Goal: Task Accomplishment & Management: Use online tool/utility

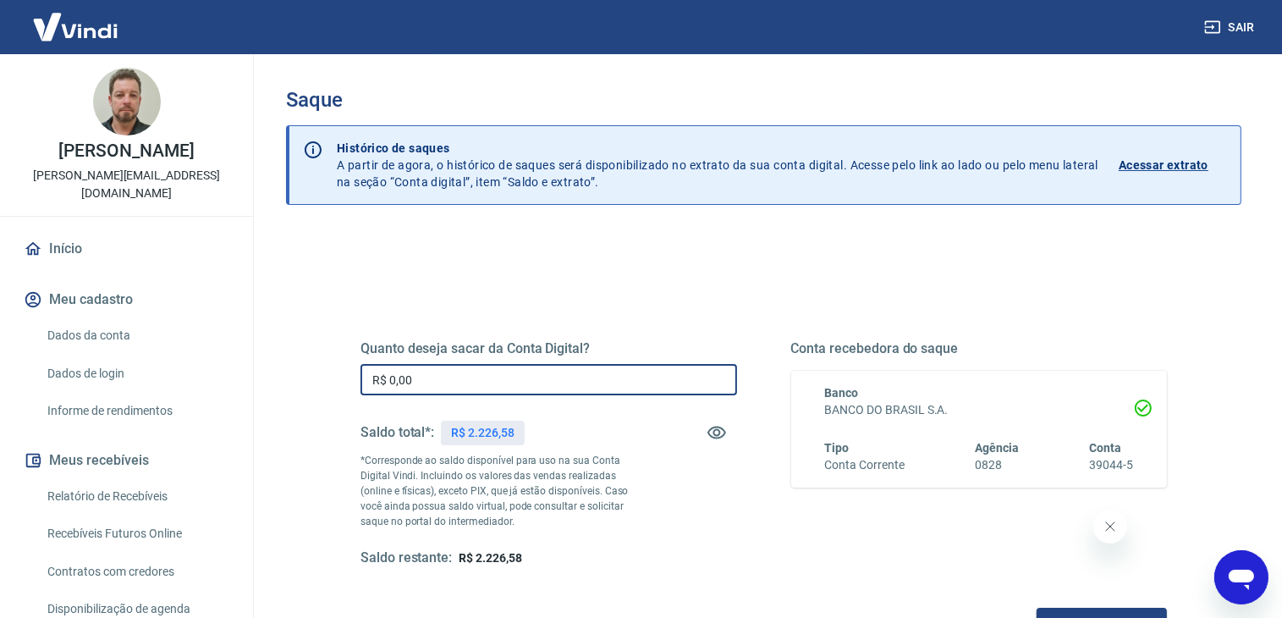
drag, startPoint x: 435, startPoint y: 382, endPoint x: 369, endPoint y: 381, distance: 66.0
click at [369, 380] on input "R$ 0,00" at bounding box center [548, 379] width 377 height 31
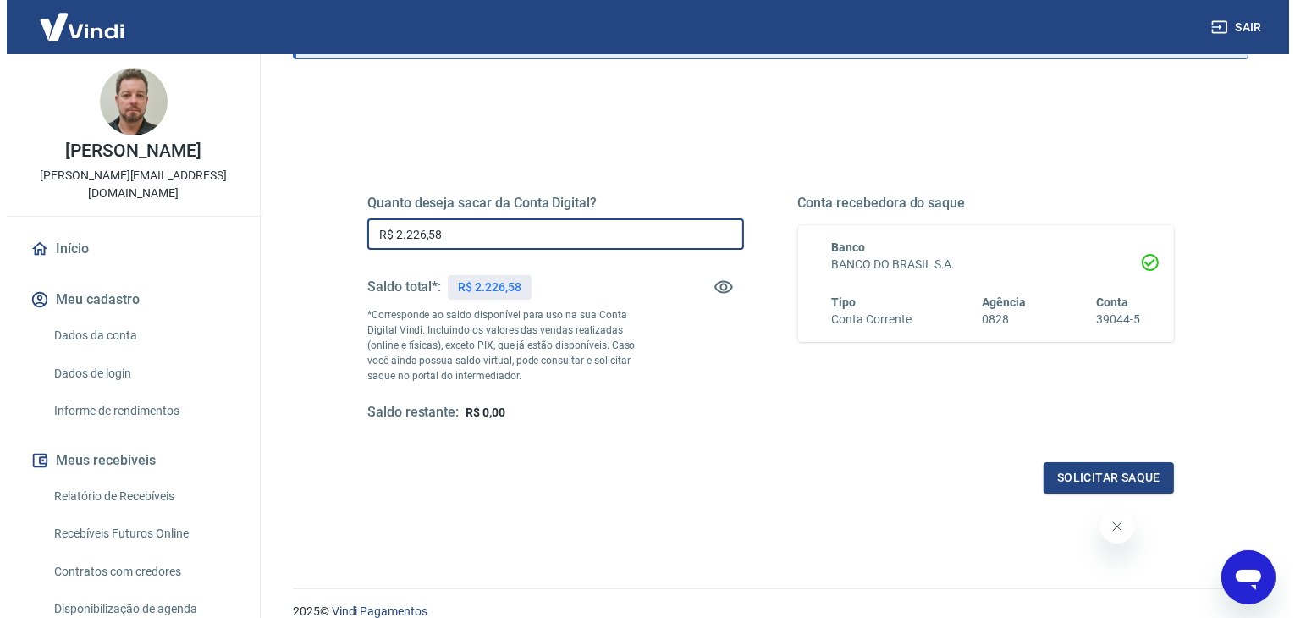
scroll to position [169, 0]
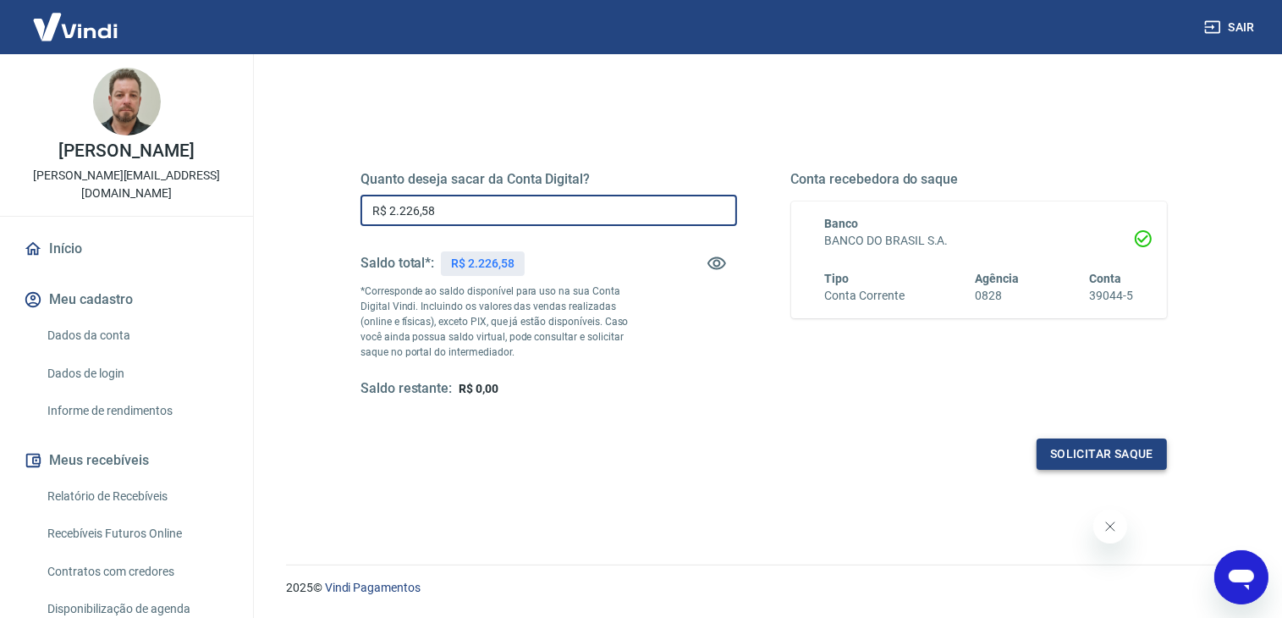
type input "R$ 2.226,58"
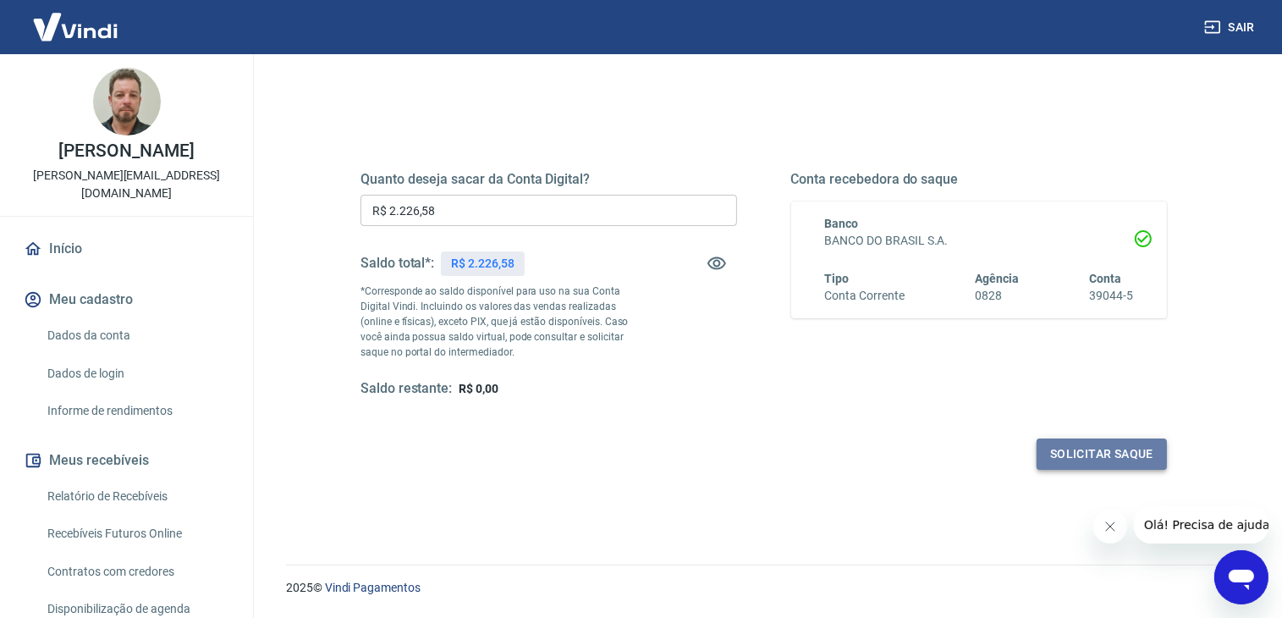
click at [1083, 452] on button "Solicitar saque" at bounding box center [1102, 453] width 130 height 31
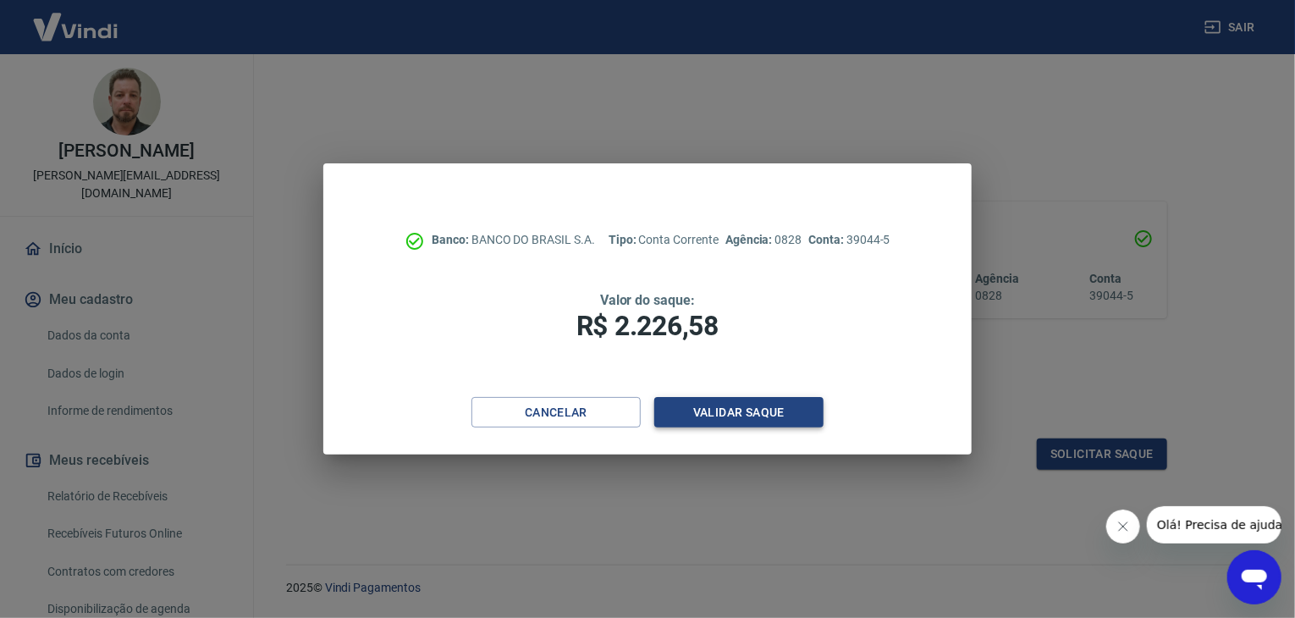
click at [711, 409] on button "Validar saque" at bounding box center [738, 412] width 169 height 31
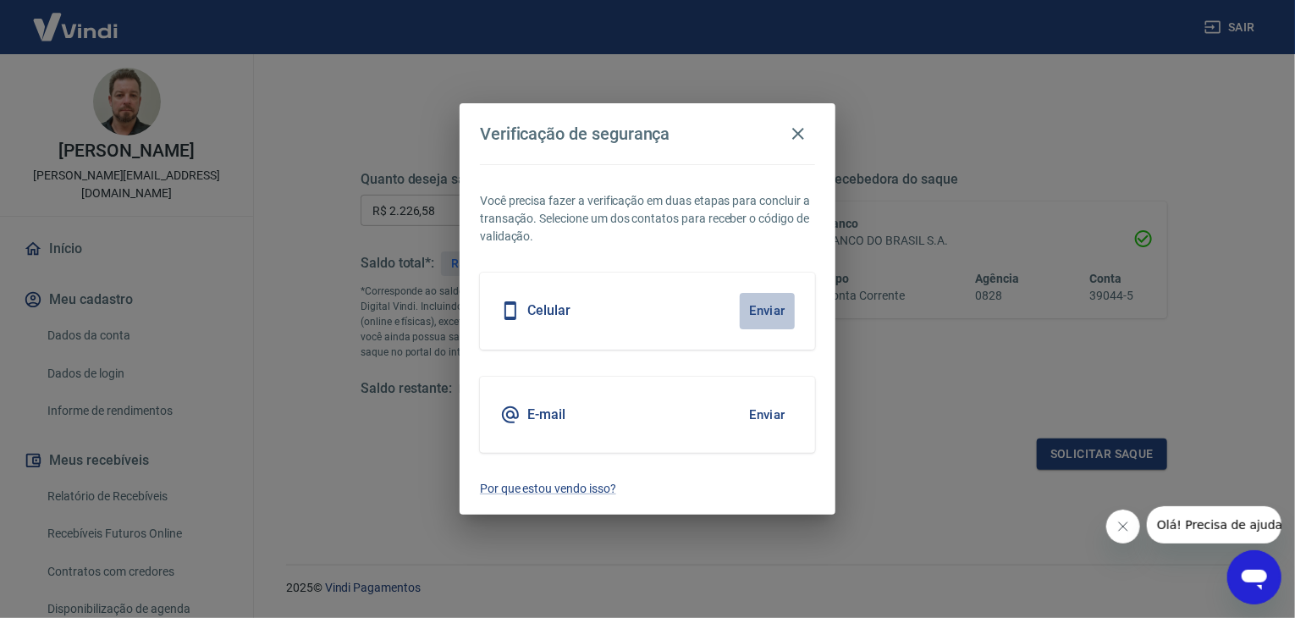
click at [765, 309] on button "Enviar" at bounding box center [767, 311] width 55 height 36
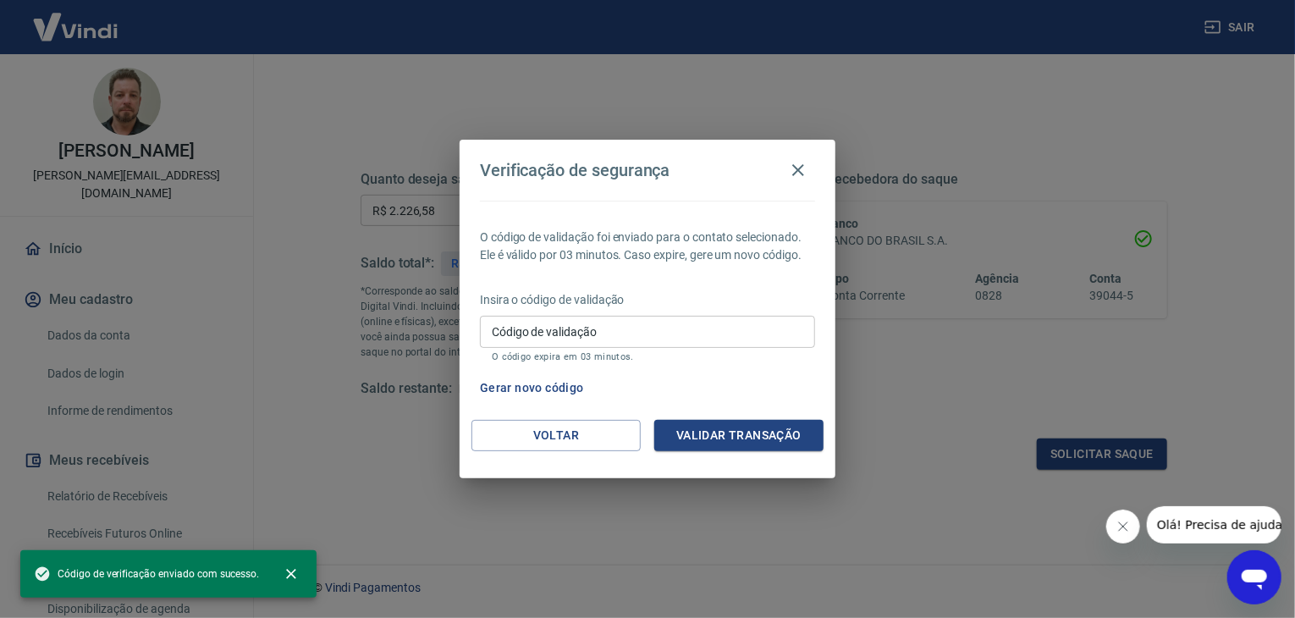
click at [763, 307] on body "Sair [PERSON_NAME] [EMAIL_ADDRESS][DOMAIN_NAME] Início Meu cadastro Dados da co…" at bounding box center [647, 140] width 1295 height 618
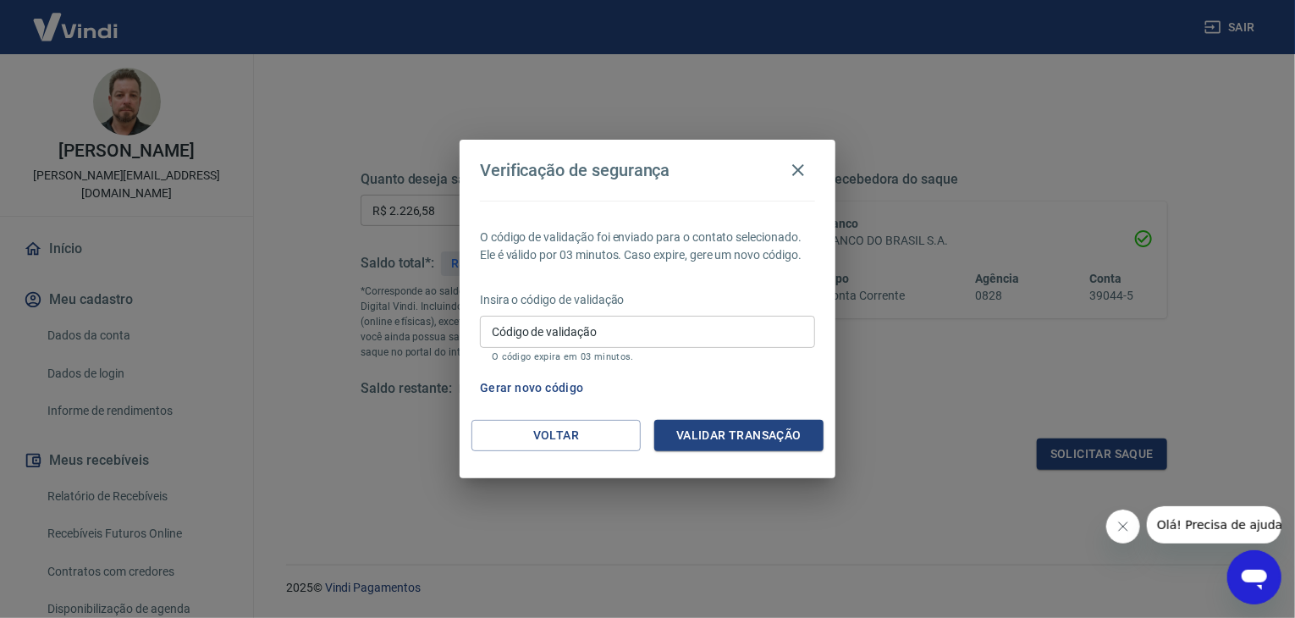
click at [547, 333] on input "Código de validação" at bounding box center [647, 331] width 335 height 31
click at [744, 385] on div "Gerar novo código" at bounding box center [644, 387] width 342 height 31
click at [528, 387] on button "Gerar novo código" at bounding box center [532, 387] width 118 height 31
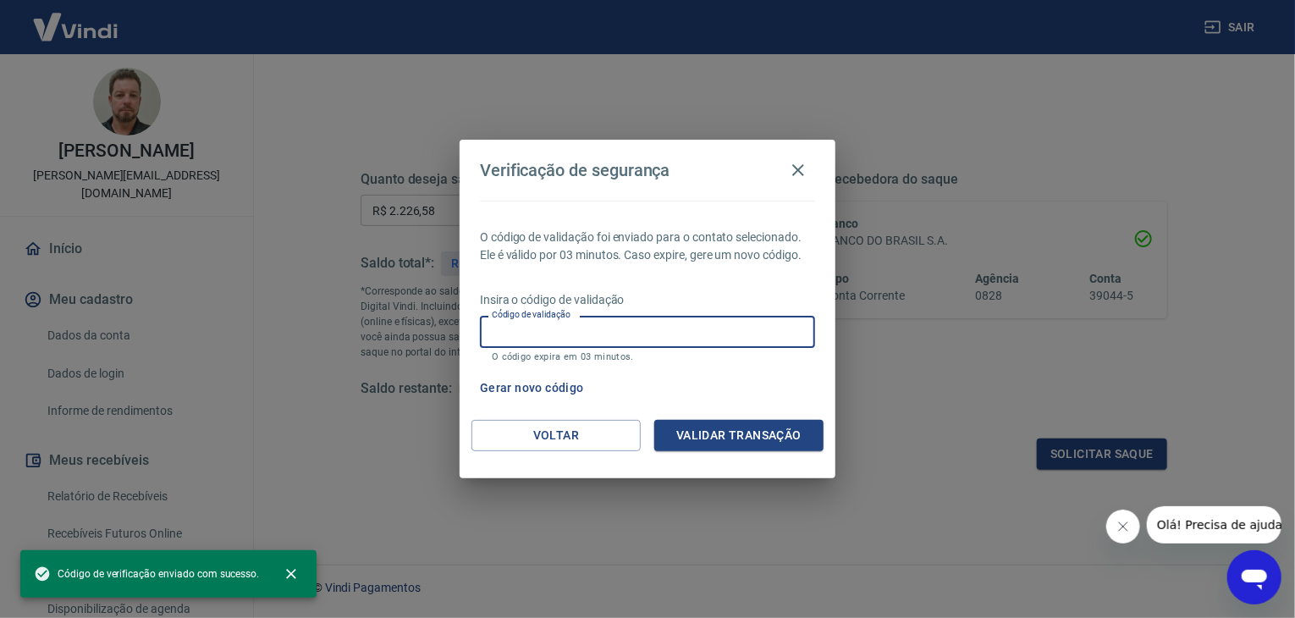
drag, startPoint x: 609, startPoint y: 333, endPoint x: 646, endPoint y: 344, distance: 38.0
click at [613, 332] on input "Código de validação" at bounding box center [647, 331] width 335 height 31
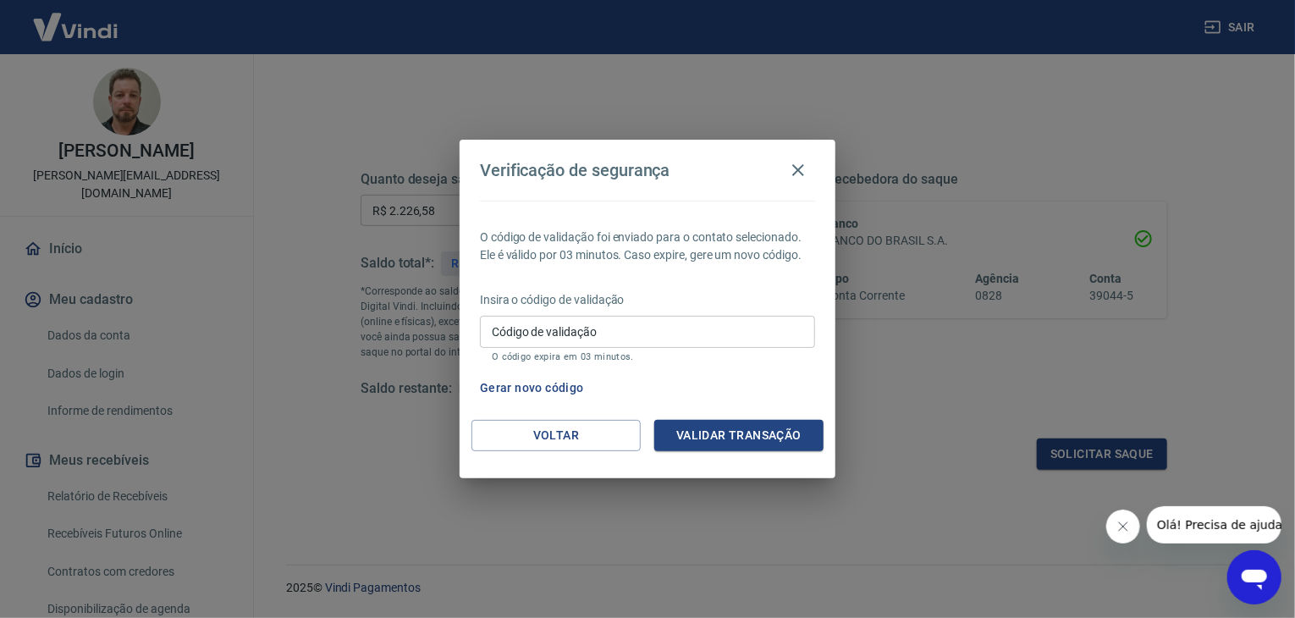
click at [795, 387] on div "Gerar novo código" at bounding box center [644, 387] width 342 height 31
click at [583, 329] on input "Código de validação" at bounding box center [647, 331] width 335 height 31
type input "808570"
click at [751, 428] on button "Validar transação" at bounding box center [738, 435] width 169 height 31
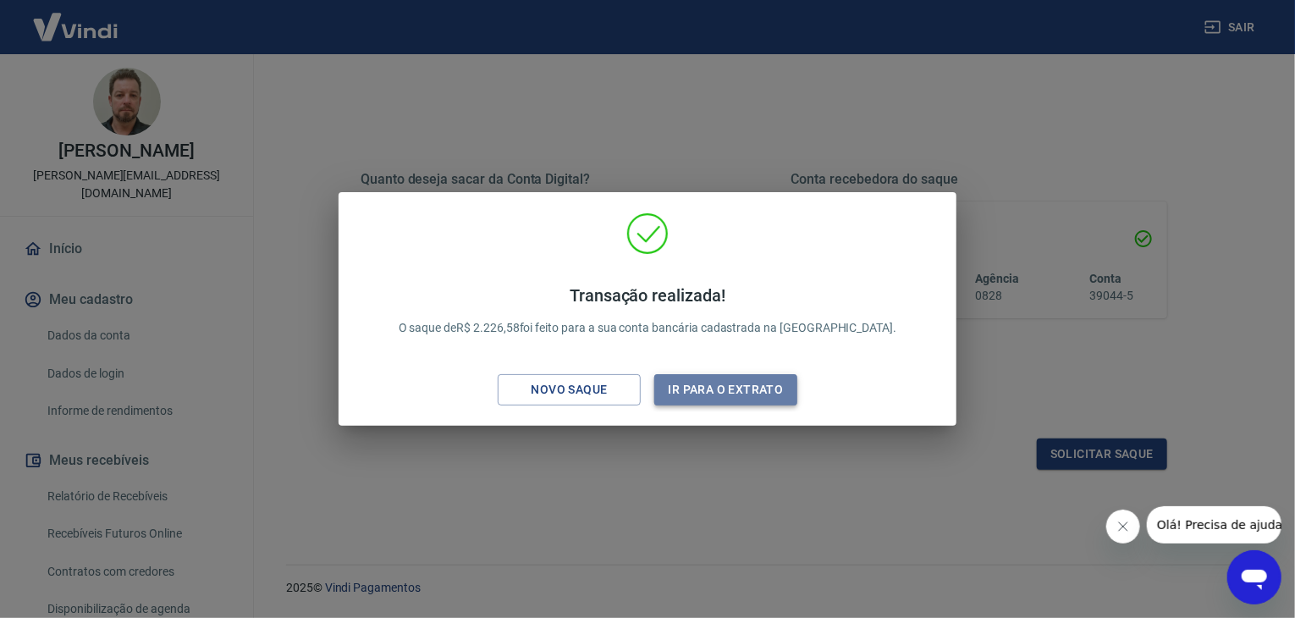
click at [739, 386] on button "Ir para o extrato" at bounding box center [725, 389] width 143 height 31
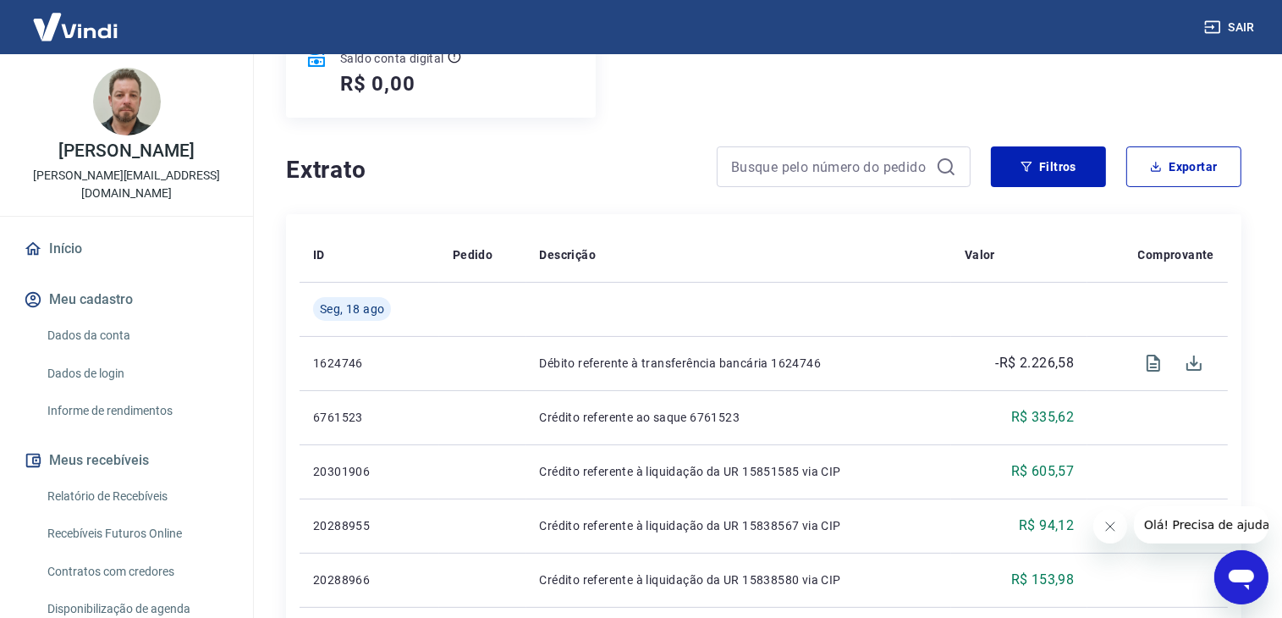
scroll to position [254, 0]
